Goal: Navigation & Orientation: Understand site structure

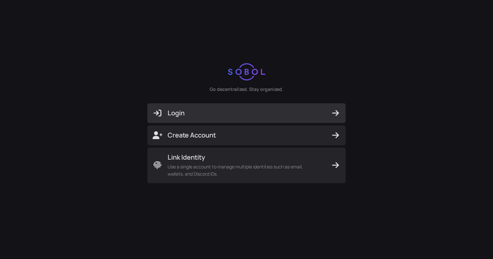
click at [260, 116] on span "Login" at bounding box center [247, 113] width 188 height 9
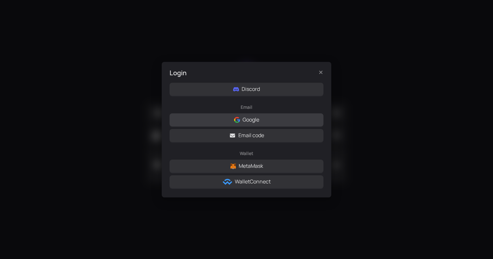
click at [276, 122] on button "Google" at bounding box center [247, 119] width 154 height 13
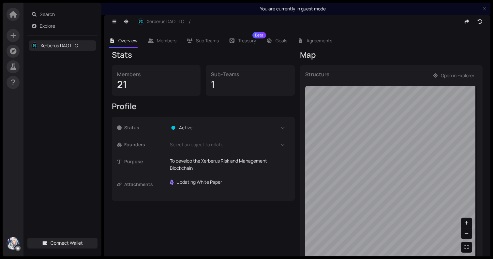
scroll to position [22, 0]
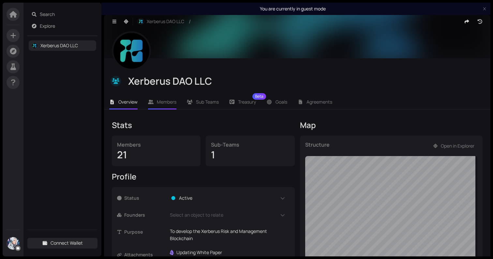
click at [176, 99] on span "Members" at bounding box center [167, 102] width 20 height 6
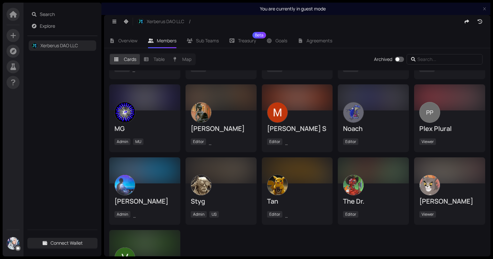
scroll to position [183, 0]
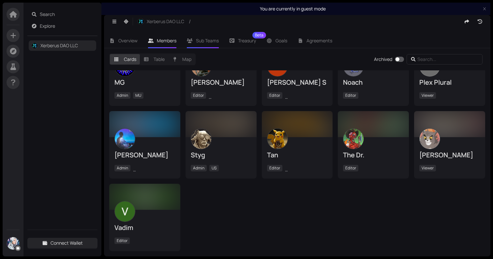
click at [220, 36] on li "Sub Teams" at bounding box center [203, 40] width 42 height 15
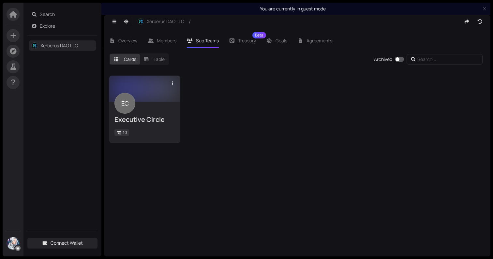
click at [159, 130] on div "10" at bounding box center [144, 133] width 61 height 8
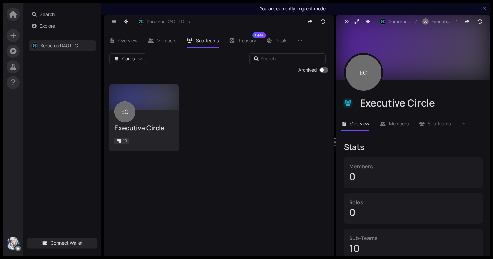
click at [389, 131] on li "Members" at bounding box center [394, 123] width 39 height 15
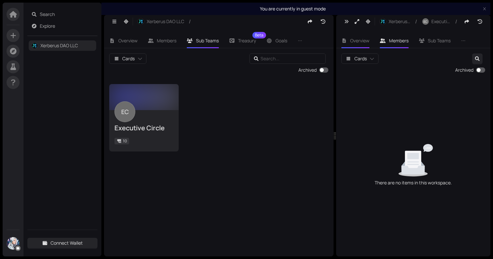
click at [362, 39] on span "Overview" at bounding box center [359, 41] width 19 height 6
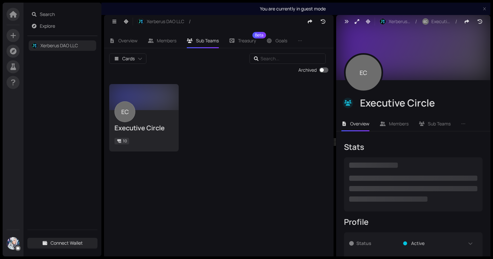
checkbox input "true"
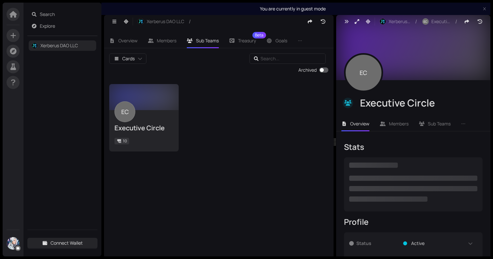
checkbox input "true"
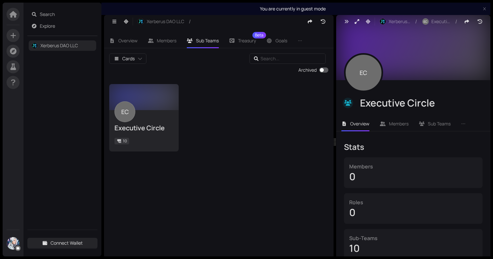
click at [409, 247] on div "10" at bounding box center [413, 248] width 128 height 12
click at [485, 8] on icon "close" at bounding box center [484, 8] width 3 height 3
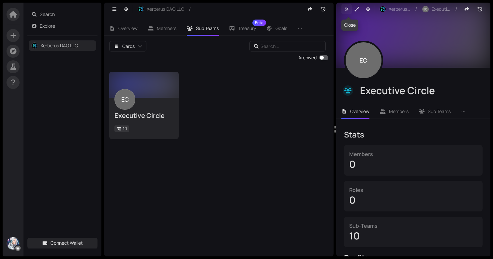
click at [345, 8] on icon "button" at bounding box center [347, 9] width 6 height 5
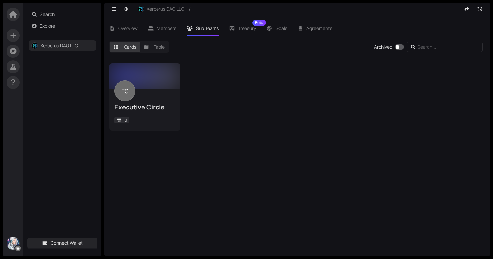
click at [14, 243] on img at bounding box center [13, 243] width 12 height 12
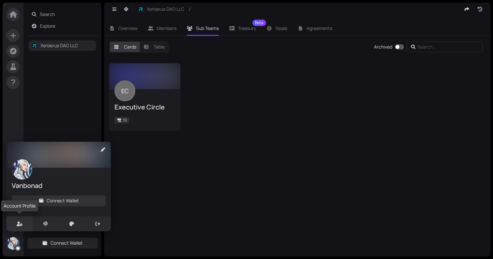
click at [21, 224] on icon at bounding box center [20, 224] width 6 height 5
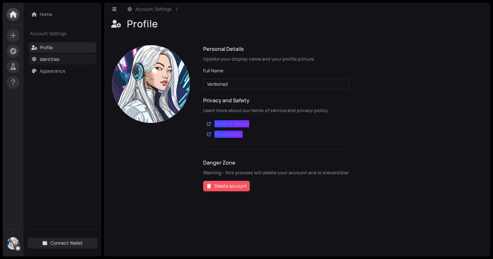
click at [57, 62] on link "Identities" at bounding box center [50, 59] width 20 height 6
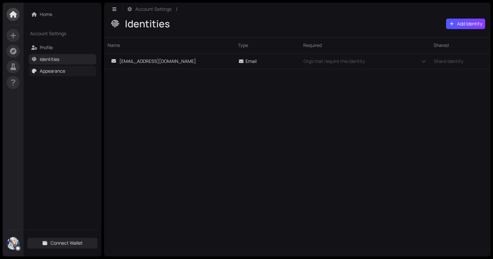
click at [57, 69] on link "Appearance" at bounding box center [52, 71] width 25 height 6
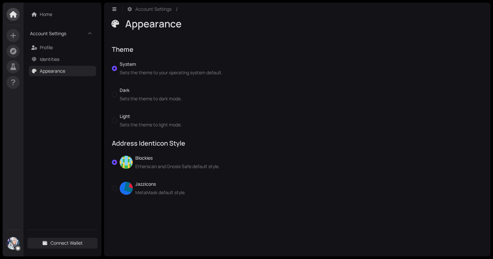
click at [50, 34] on span "Account Settings" at bounding box center [56, 33] width 53 height 7
